Goal: Task Accomplishment & Management: Manage account settings

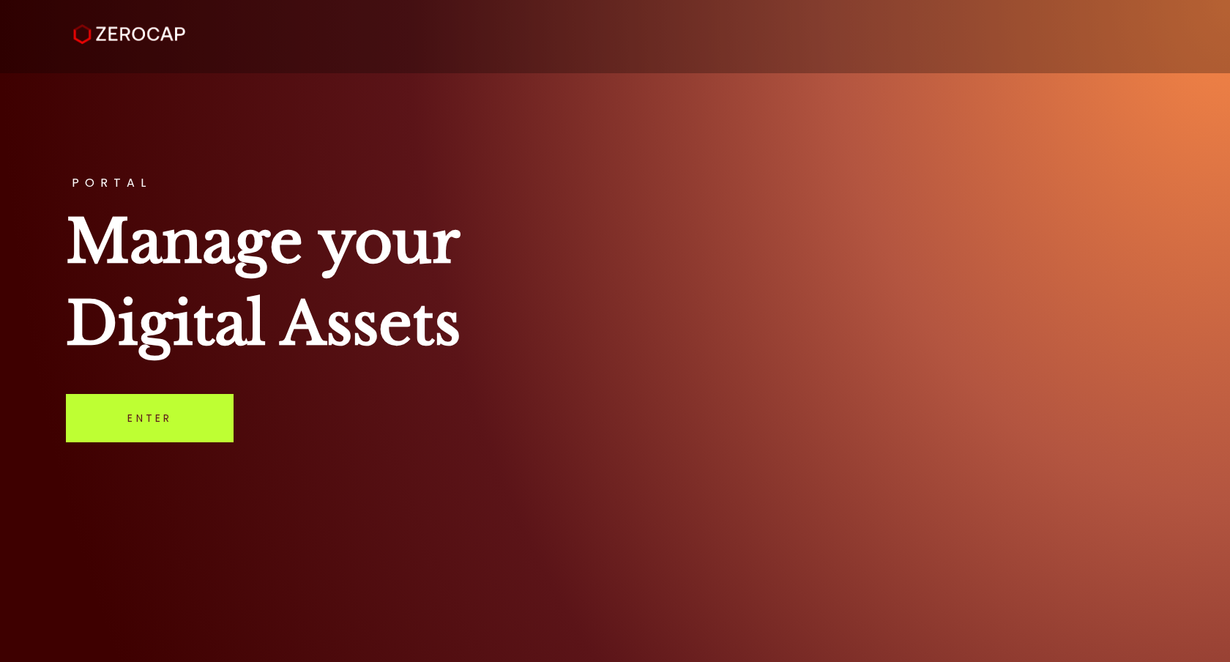
click at [149, 415] on link "Enter" at bounding box center [150, 418] width 168 height 48
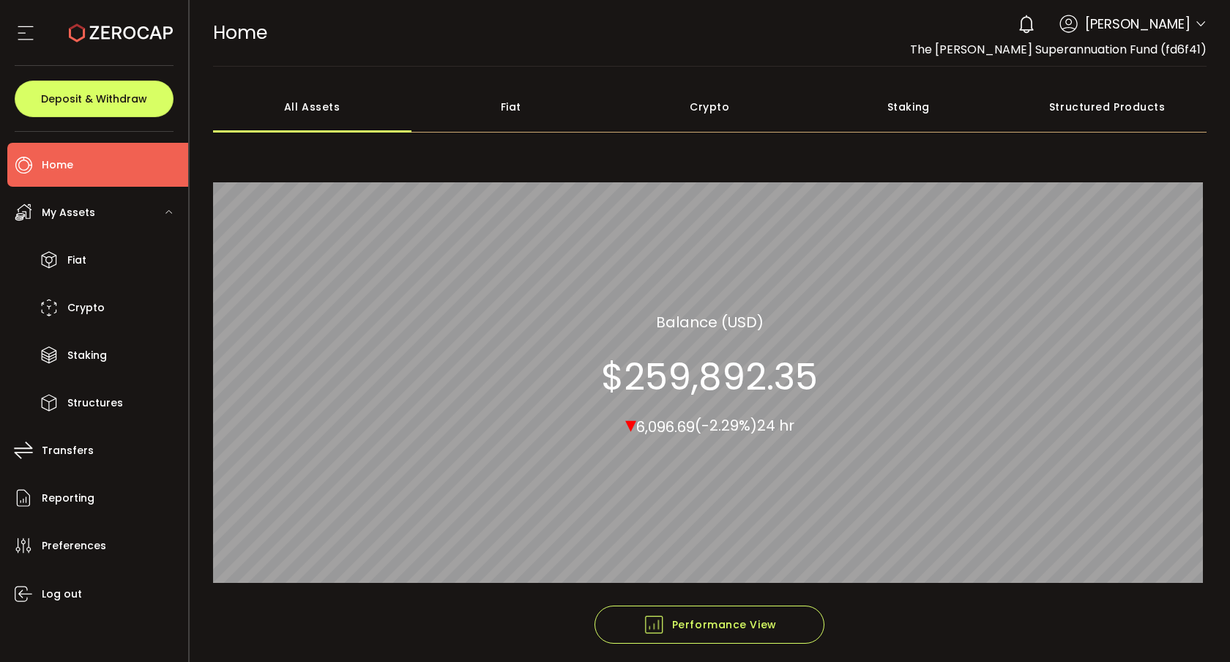
scroll to position [59, 0]
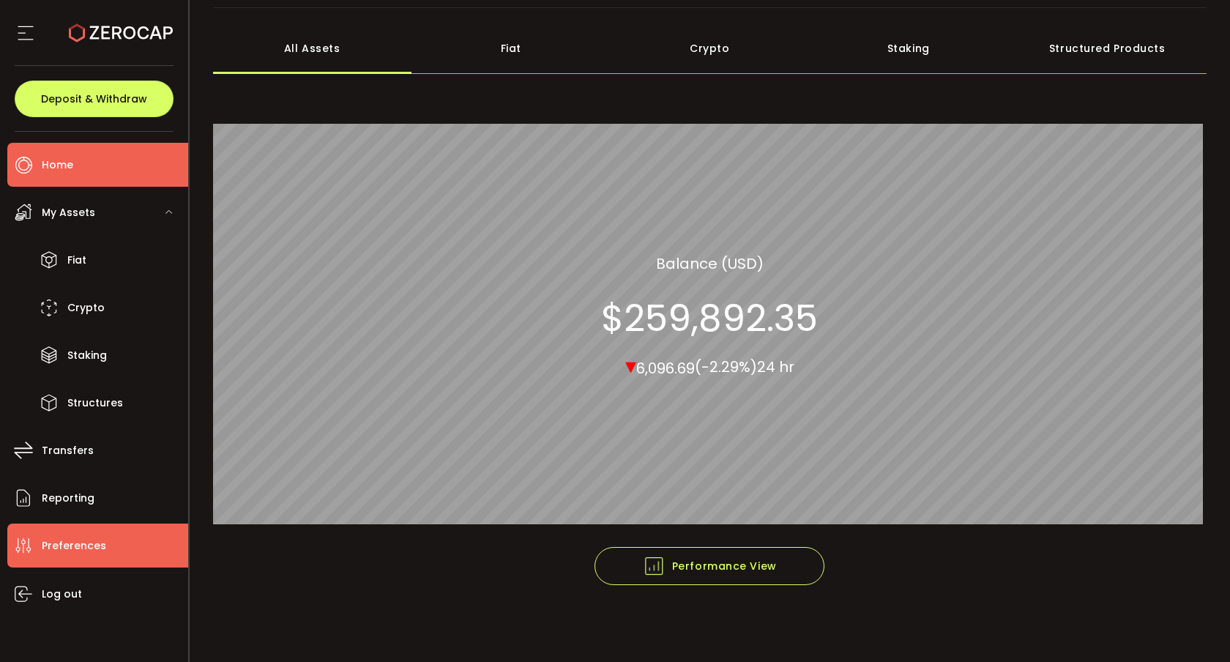
click at [75, 551] on span "Preferences" at bounding box center [74, 545] width 64 height 21
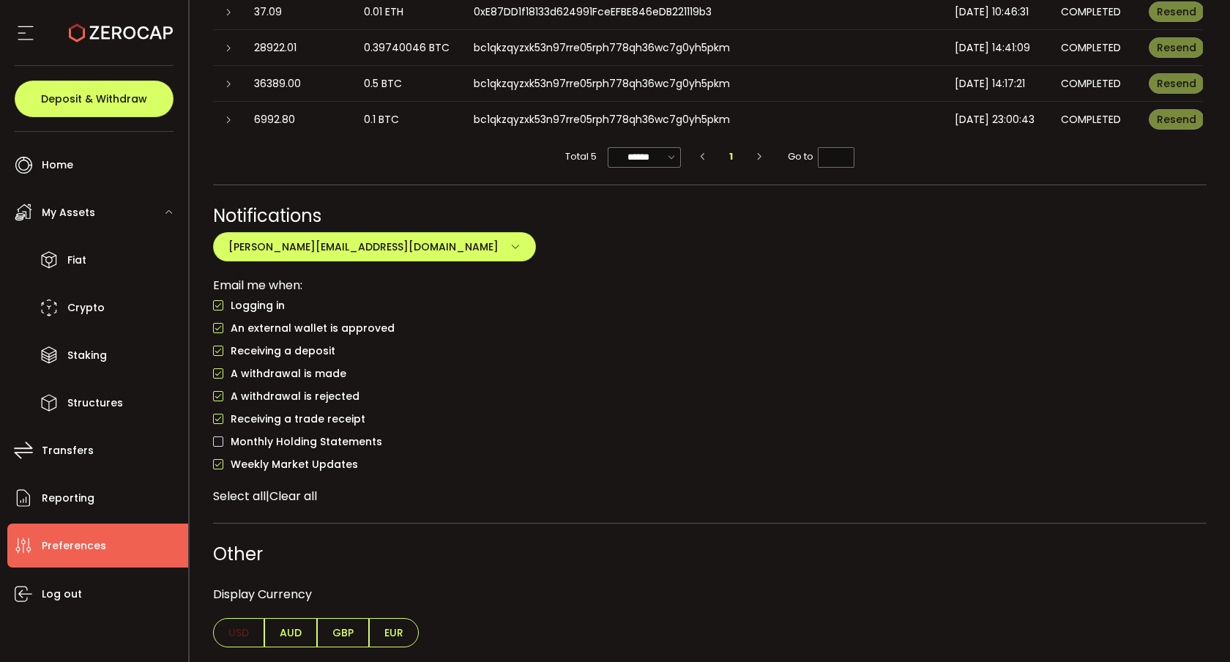
scroll to position [1118, 0]
click at [285, 638] on span "AUD" at bounding box center [290, 632] width 53 height 29
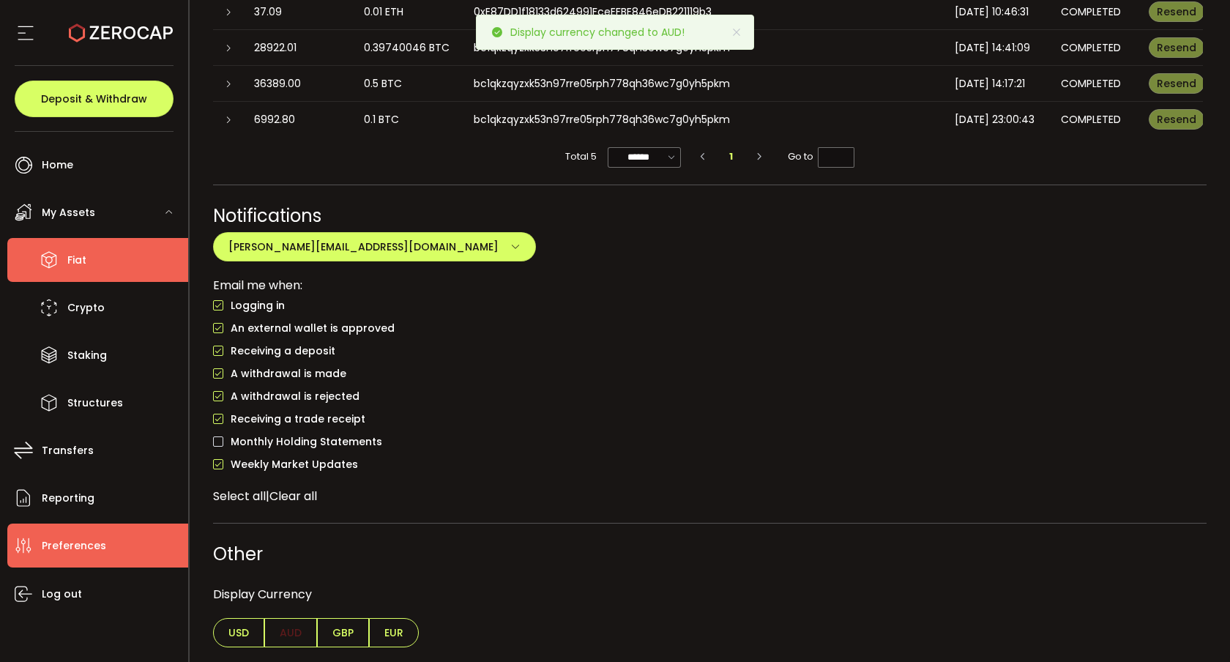
click at [87, 277] on li "Fiat" at bounding box center [97, 260] width 181 height 44
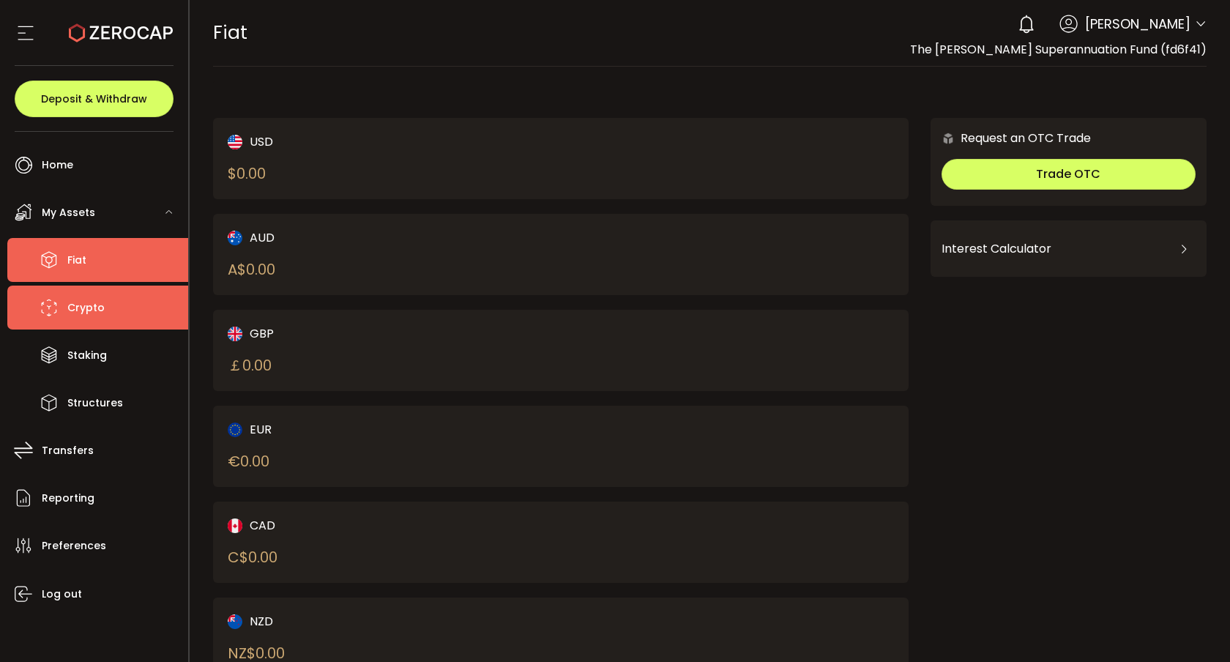
click at [100, 321] on li "Crypto" at bounding box center [97, 308] width 181 height 44
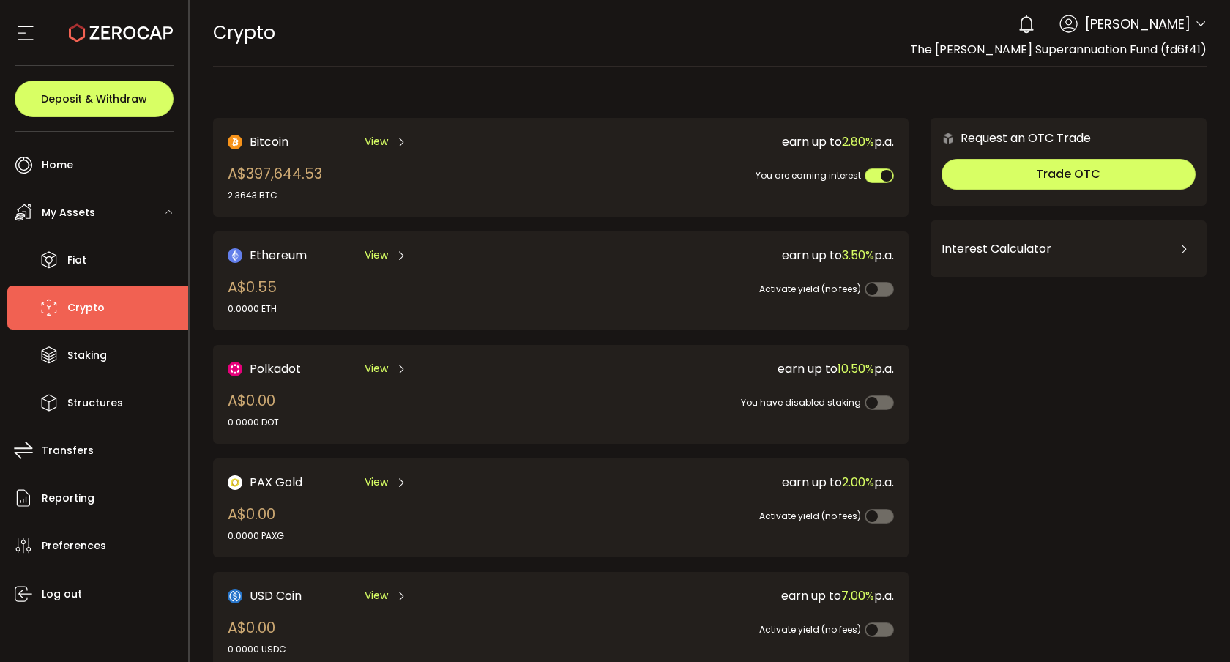
drag, startPoint x: 228, startPoint y: 195, endPoint x: 254, endPoint y: 196, distance: 26.4
click at [254, 196] on div "2.3643 BTC" at bounding box center [275, 195] width 94 height 13
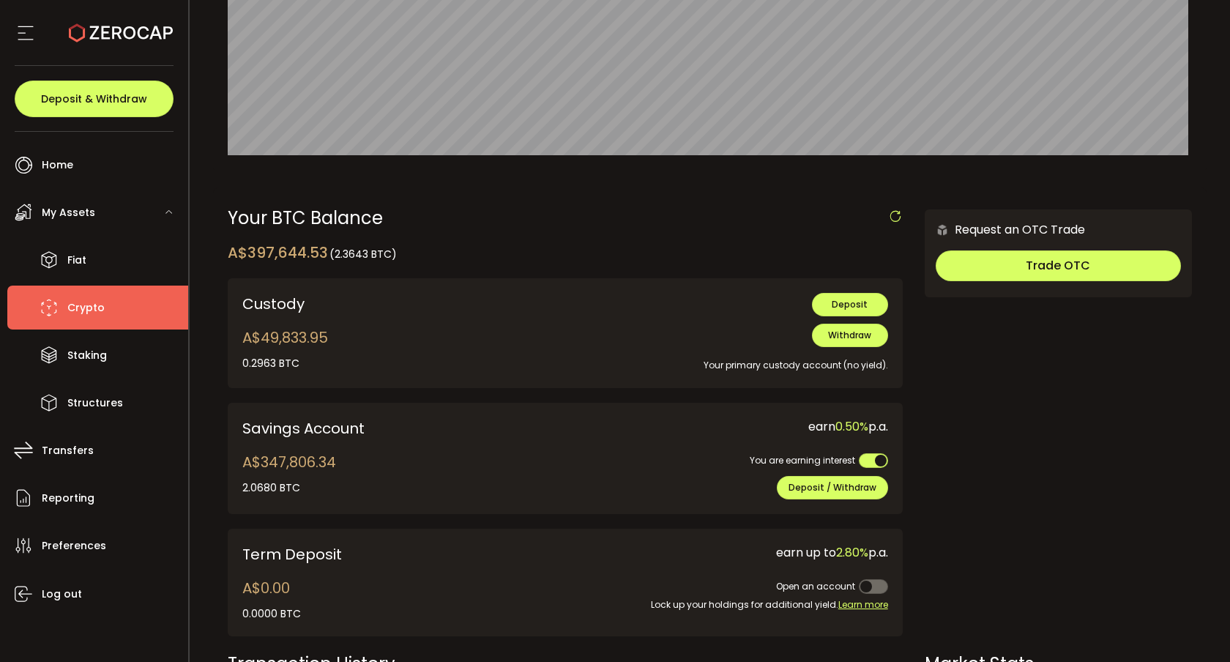
scroll to position [415, 0]
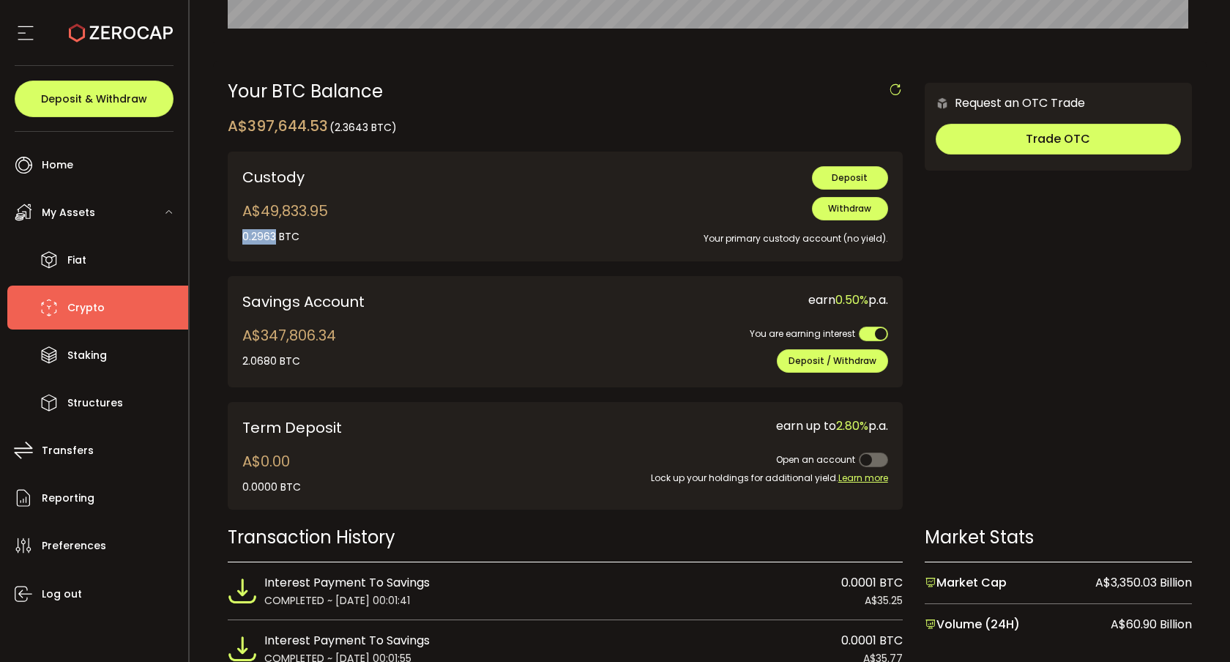
drag, startPoint x: 243, startPoint y: 239, endPoint x: 274, endPoint y: 239, distance: 30.7
click at [274, 239] on div "0.2963 BTC" at bounding box center [285, 236] width 86 height 15
copy div "0.2963"
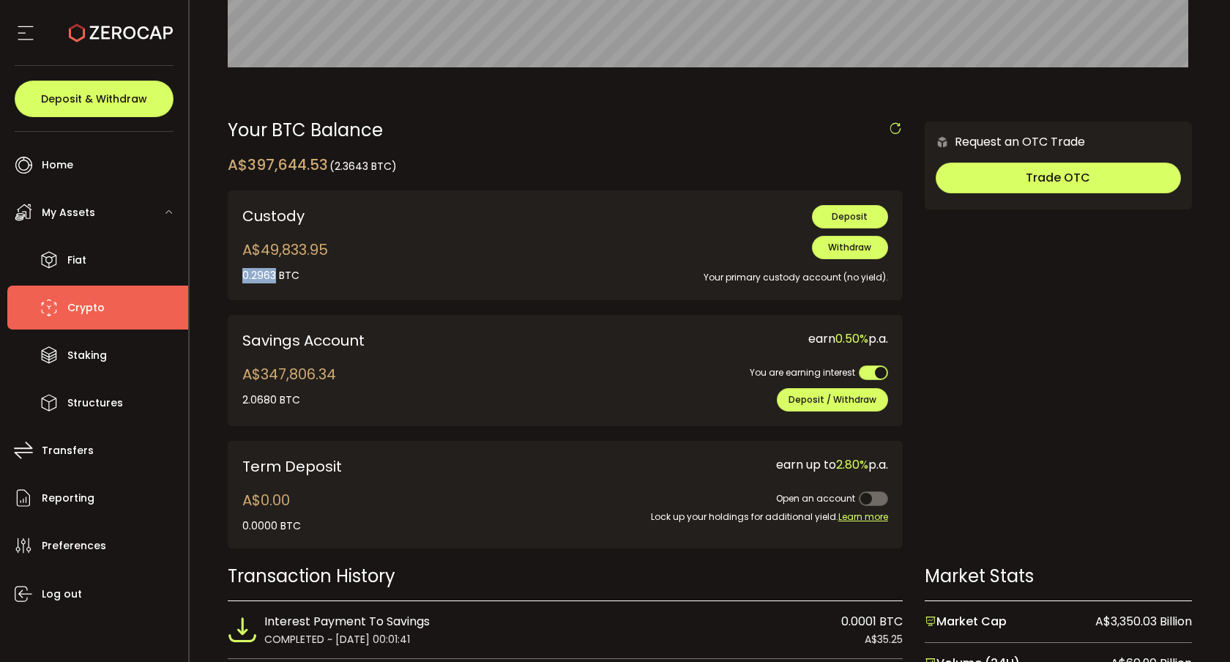
scroll to position [0, 0]
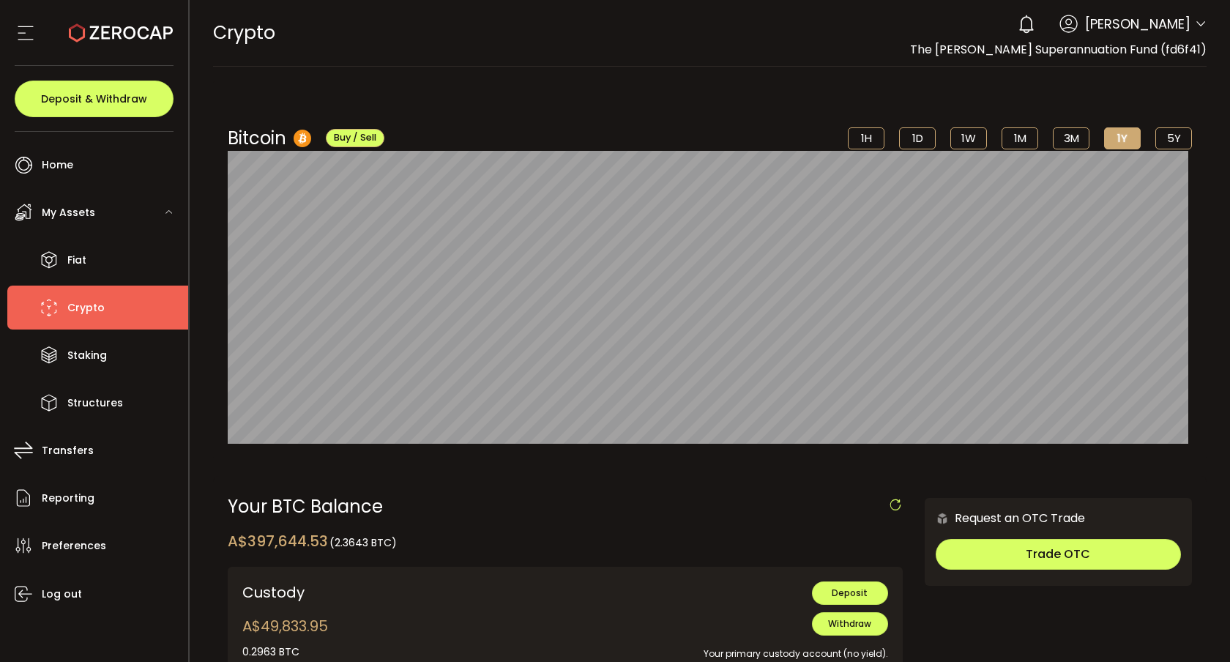
drag, startPoint x: 339, startPoint y: 542, endPoint x: 367, endPoint y: 543, distance: 27.9
click at [367, 543] on span "(2.3643 BTC)" at bounding box center [362, 542] width 67 height 15
copy span "2.3643"
